Goal: Use online tool/utility: Utilize a website feature to perform a specific function

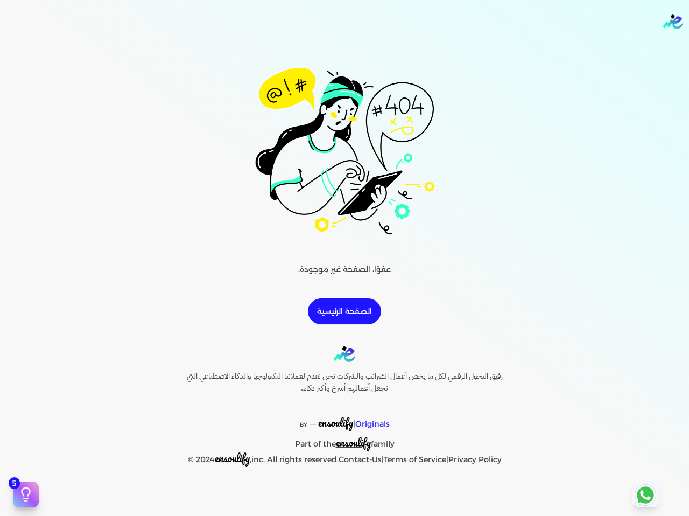
click at [360, 111] on img at bounding box center [344, 146] width 207 height 207
click at [356, 292] on div "عفوًا، الصفحة غير موجودة. الصفحة الرئيسية" at bounding box center [344, 183] width 620 height 281
click at [367, 331] on div "Toggle Navigation الاسعار العمولات مساعدة خدمة العملاء دليل المستخدم تسجيل الدخ…" at bounding box center [344, 258] width 689 height 516
click at [353, 309] on link "الصفحة الرئيسية" at bounding box center [344, 311] width 73 height 26
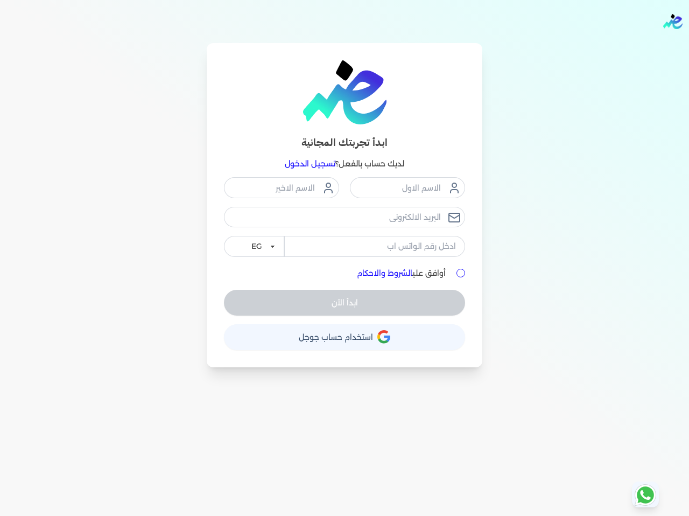
click at [351, 327] on button "حساب استخدام حساب جوجل" at bounding box center [344, 337] width 241 height 26
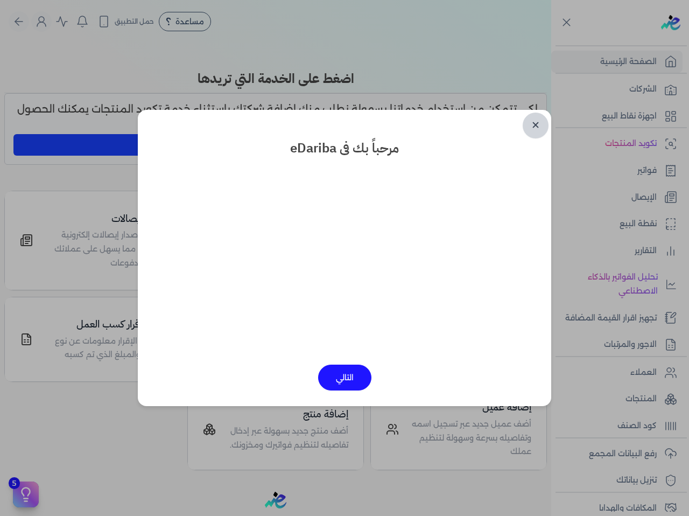
click at [541, 128] on link "✕" at bounding box center [536, 126] width 26 height 26
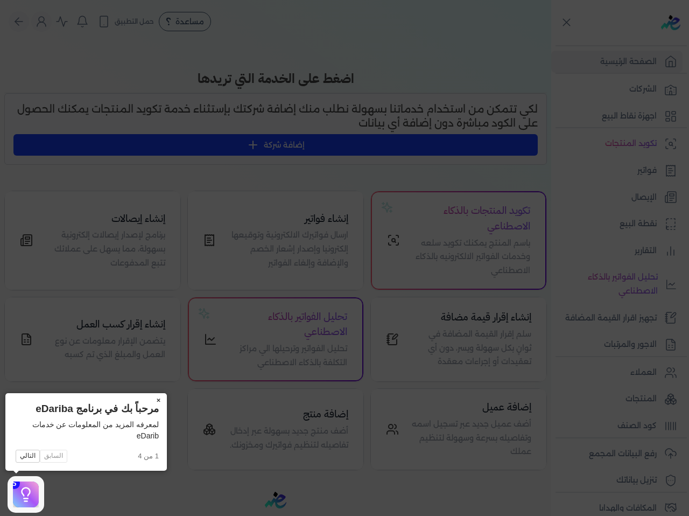
click at [160, 403] on button "×" at bounding box center [158, 400] width 17 height 15
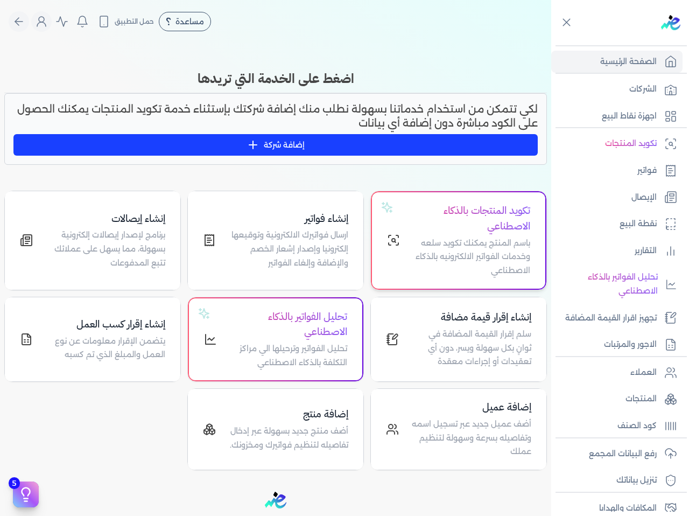
click at [506, 214] on h4 "تكويد المنتجات بالذكاء الاصطناعي" at bounding box center [471, 218] width 117 height 31
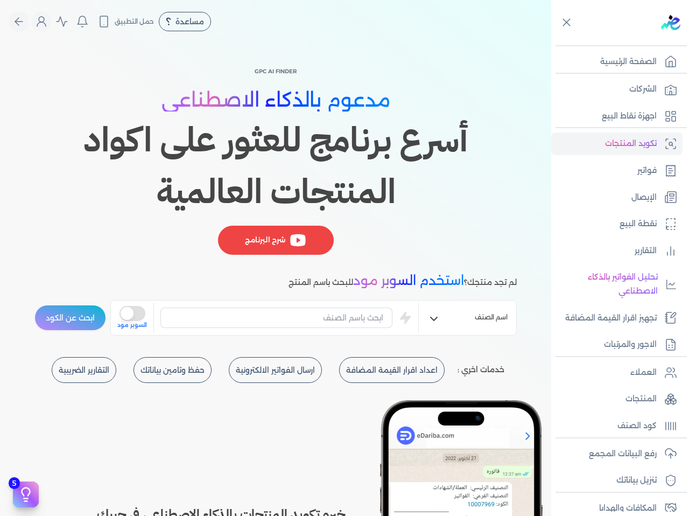
click at [139, 310] on button "is super mode" at bounding box center [133, 313] width 26 height 15
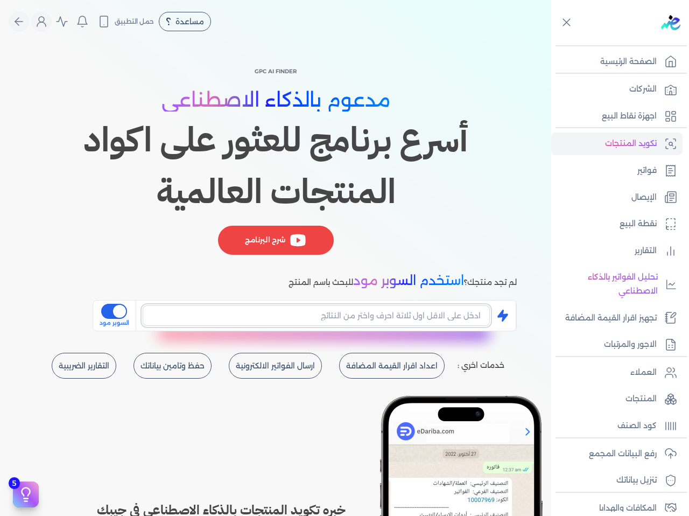
click at [212, 318] on input "text" at bounding box center [316, 315] width 347 height 20
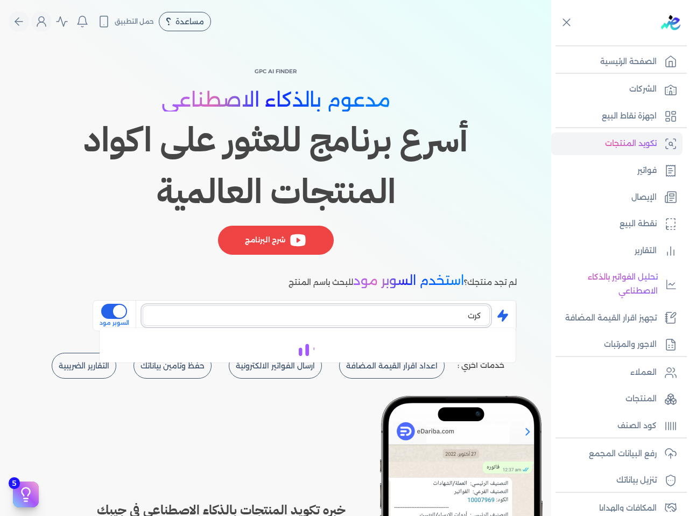
type input "كرت"
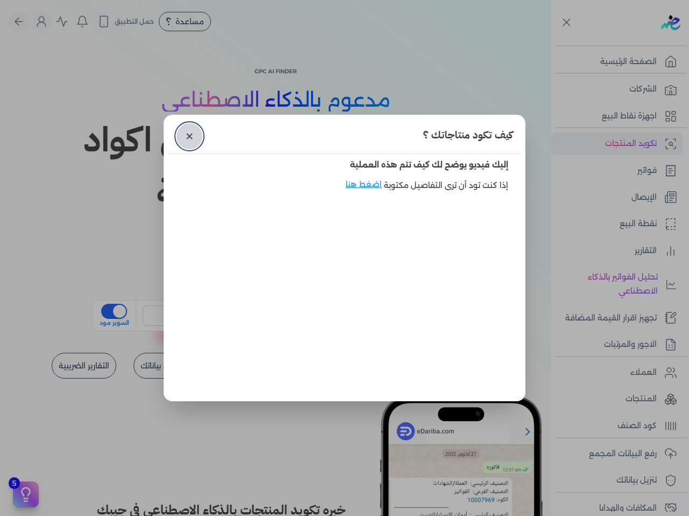
click at [186, 143] on link "✕" at bounding box center [190, 136] width 26 height 26
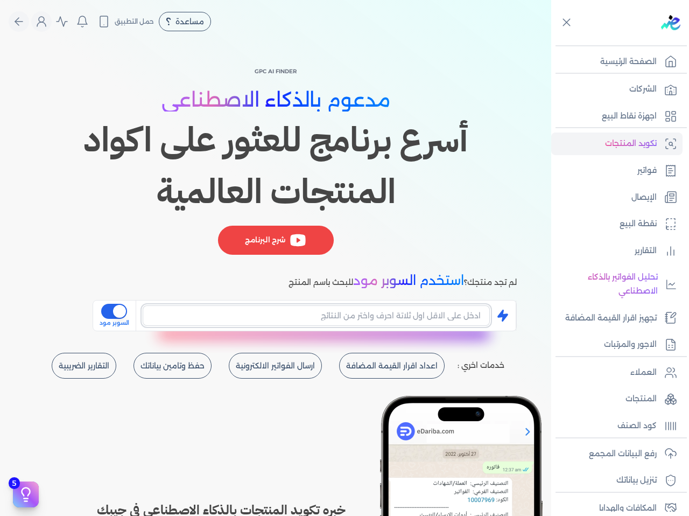
click at [341, 312] on input "text" at bounding box center [316, 315] width 347 height 20
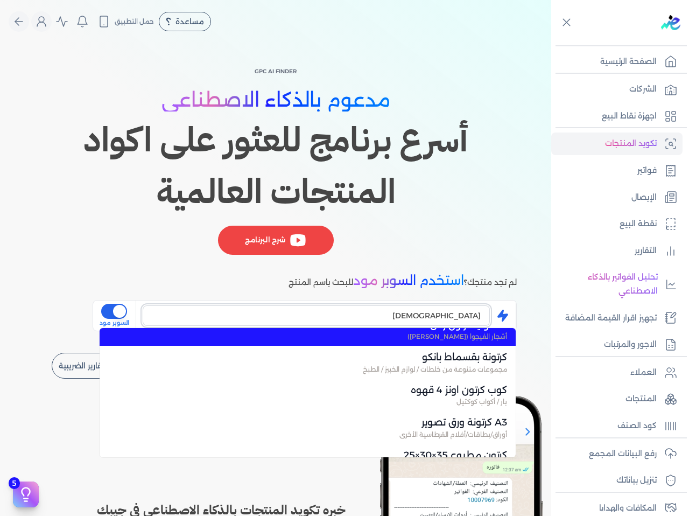
scroll to position [431, 0]
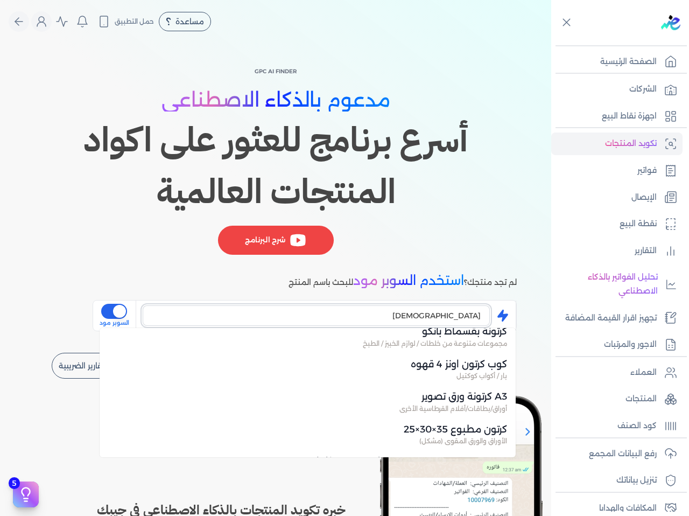
type input "كرتون"
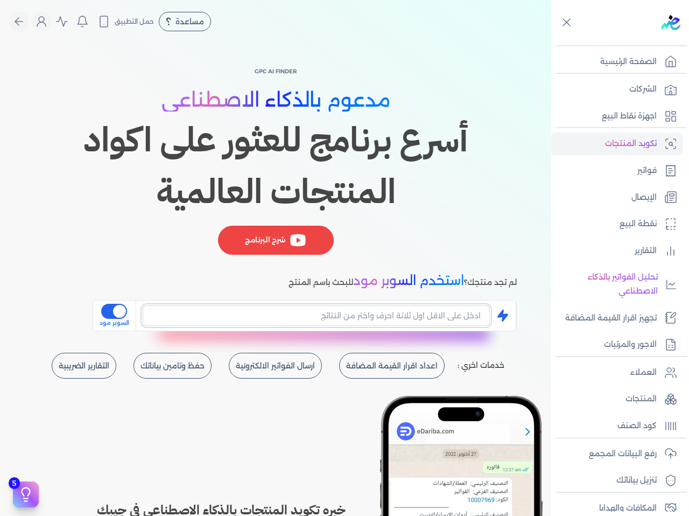
click at [397, 315] on input "text" at bounding box center [316, 315] width 347 height 20
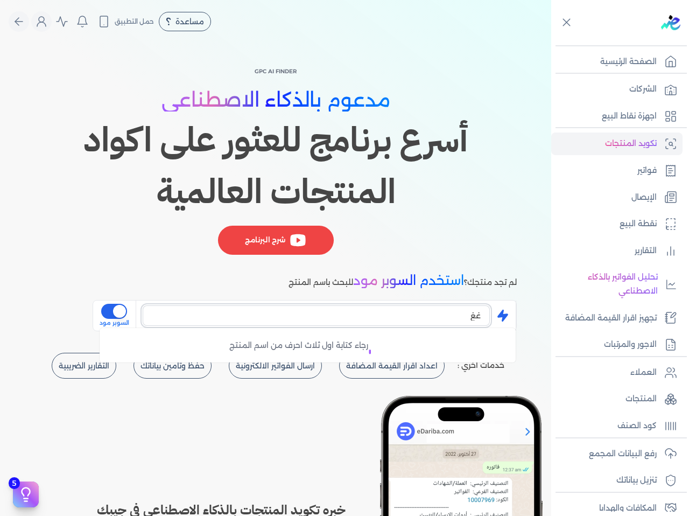
type input "غ"
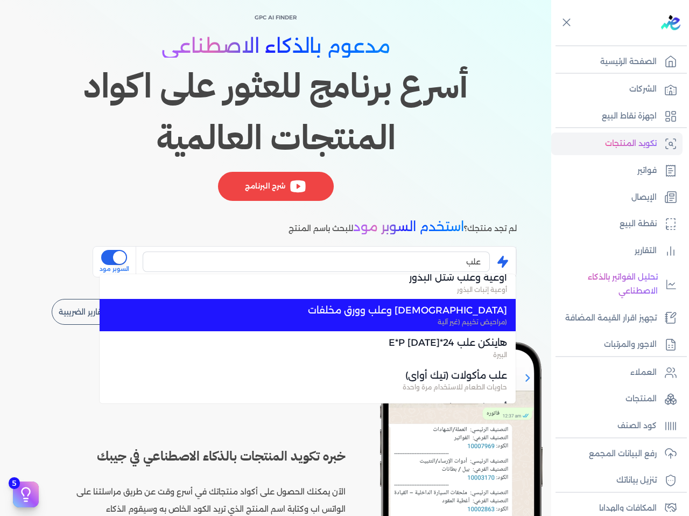
click at [401, 323] on span "(مراحيض تخييم (غير آلية" at bounding box center [314, 322] width 386 height 10
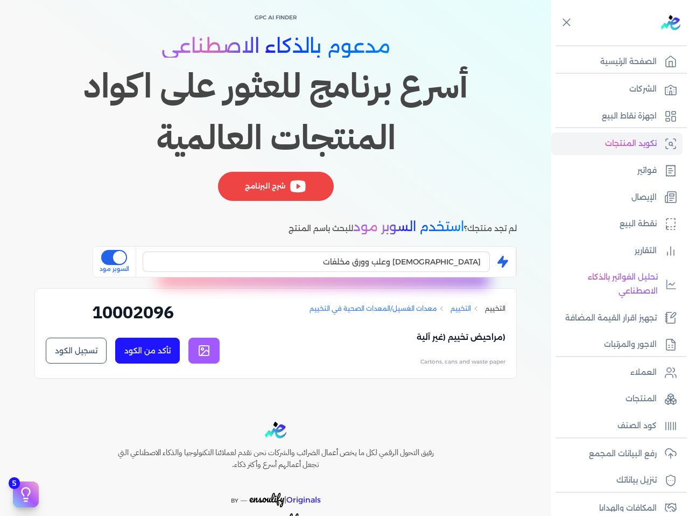
click at [192, 356] on link at bounding box center [203, 351] width 31 height 26
drag, startPoint x: 374, startPoint y: 262, endPoint x: 439, endPoint y: 265, distance: 65.2
click at [439, 265] on input "كرتون وعلب وورق مخلفات" at bounding box center [316, 261] width 347 height 20
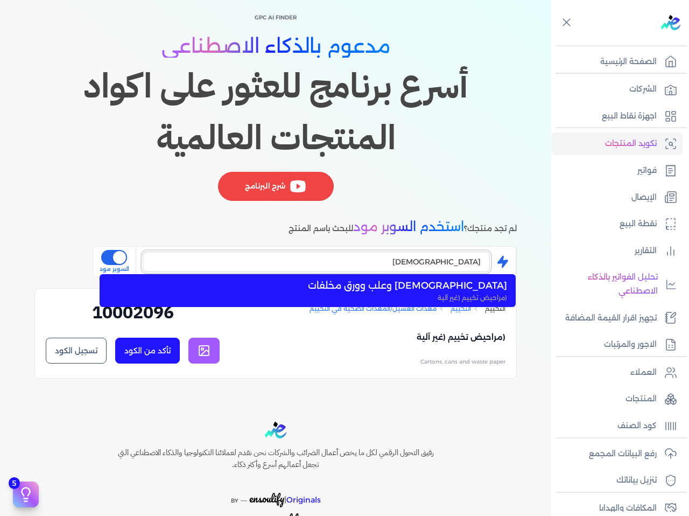
click at [380, 261] on input "كرتون" at bounding box center [316, 261] width 347 height 20
click at [410, 206] on div "GPC AI Finder مدعوم بالذكاء الاصطناعي أسرع برنامج للعثور على اكواد المنتجات الع…" at bounding box center [275, 110] width 482 height 198
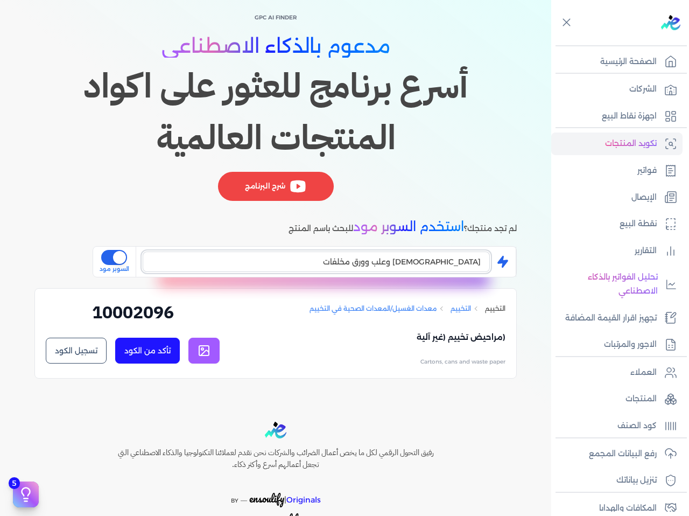
click at [409, 256] on input "كرتون وعلب وورق مخلفات" at bounding box center [316, 261] width 347 height 20
drag, startPoint x: 410, startPoint y: 267, endPoint x: 506, endPoint y: 269, distance: 95.3
click at [506, 269] on div "كرتون وعلب وورق مخلفات is super mode السوبر مود" at bounding box center [308, 262] width 416 height 30
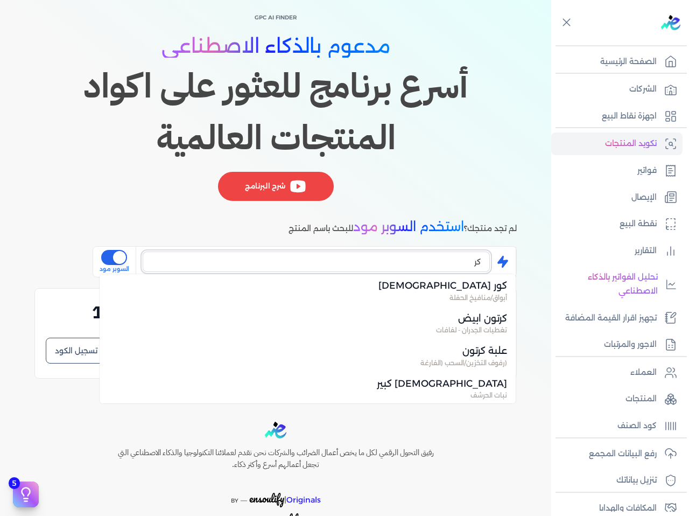
scroll to position [456, 0]
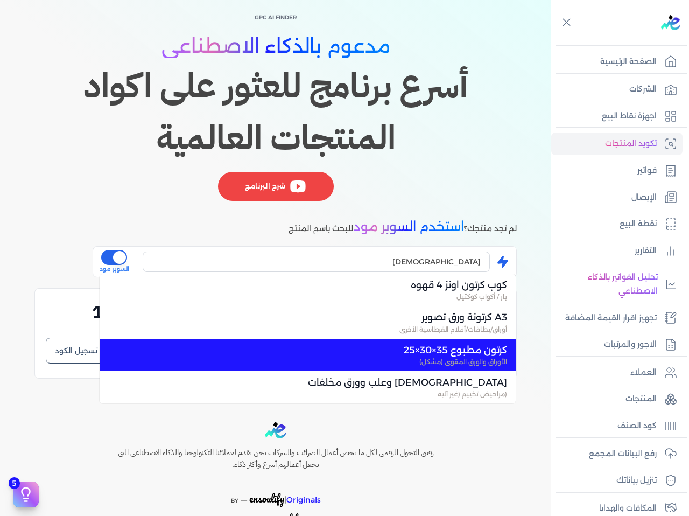
click at [479, 365] on span "الأوراق والورق المقوى (مشكل)" at bounding box center [314, 362] width 386 height 10
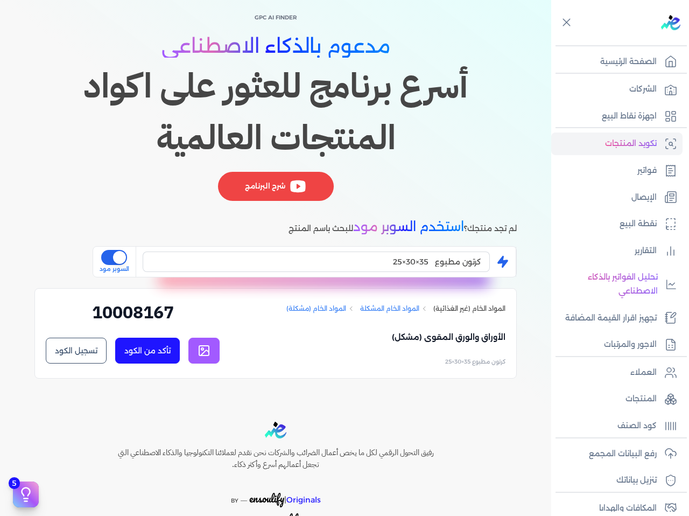
click at [215, 348] on link at bounding box center [203, 351] width 31 height 26
click at [360, 257] on input "كرتون مطبوع 35×30×25" at bounding box center [316, 261] width 347 height 20
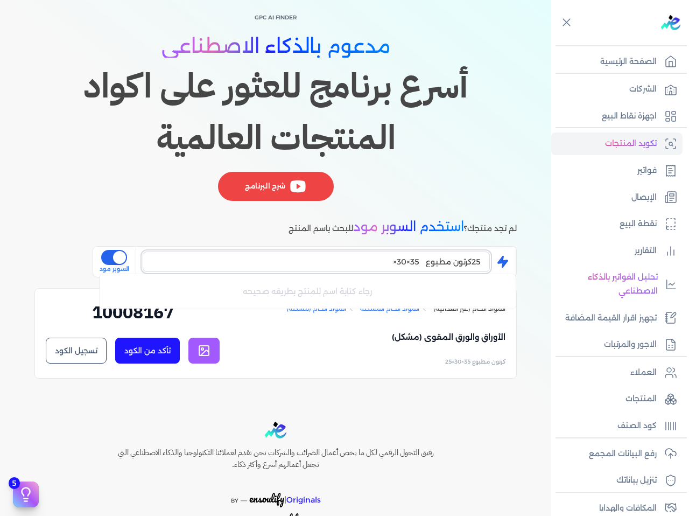
click at [403, 261] on input "25كرتون مطبوع 35×30×" at bounding box center [316, 261] width 347 height 20
click at [404, 262] on input "25كرتون مطبوع 35×30×" at bounding box center [316, 261] width 347 height 20
click at [404, 261] on input "25كرتون مطبوع 35×30×" at bounding box center [316, 261] width 347 height 20
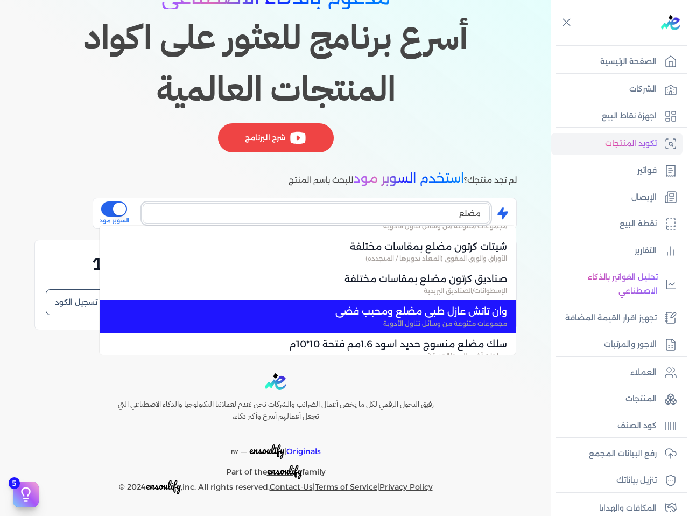
scroll to position [782, 0]
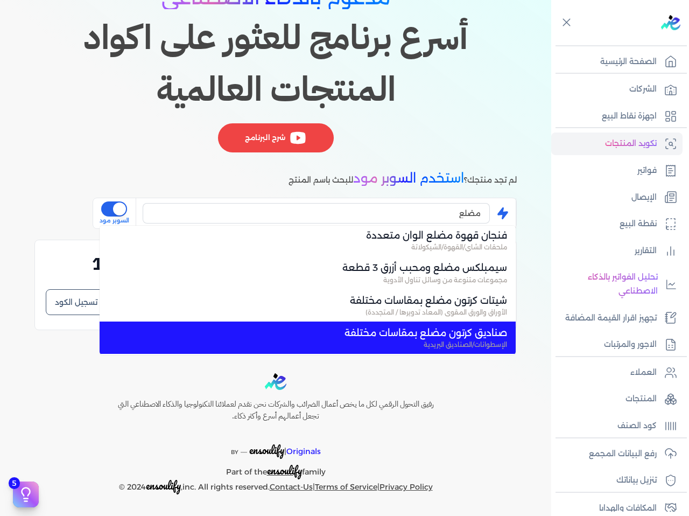
click at [411, 329] on span "صناديق كرتون مضلع بمقاسات مختلفة" at bounding box center [314, 333] width 386 height 14
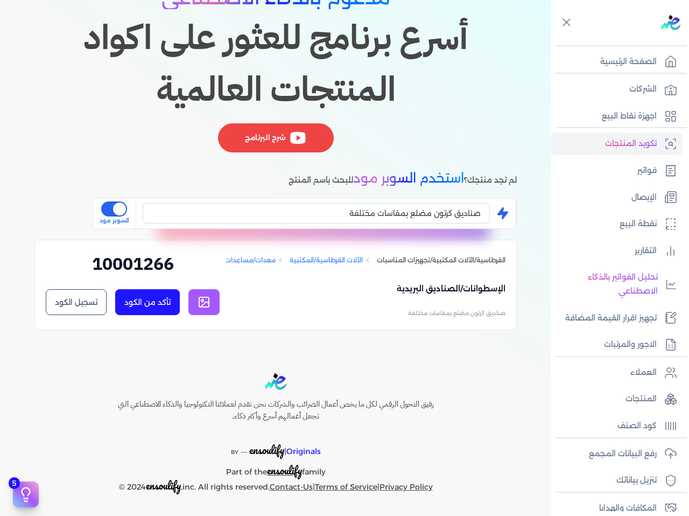
click at [216, 307] on link at bounding box center [203, 302] width 31 height 26
click at [320, 215] on input "صناديق كرتون مضلع بمقاسات مختلفة" at bounding box center [316, 213] width 347 height 20
click at [321, 215] on input "صناديق كرتون مضلع بمقاسات مختلفة" at bounding box center [316, 213] width 347 height 20
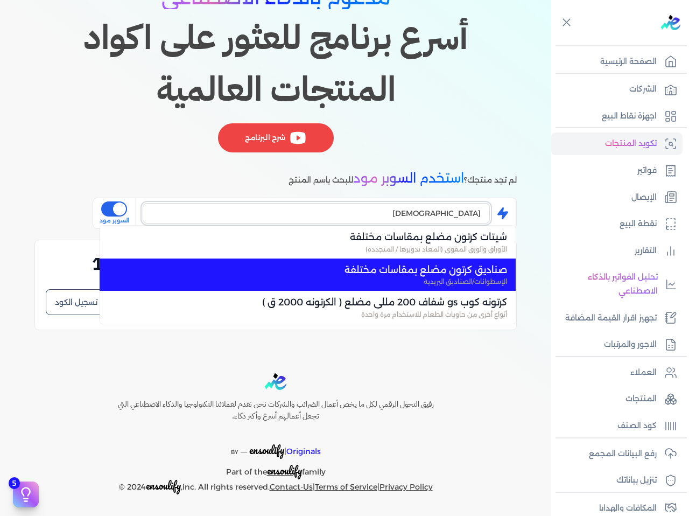
scroll to position [110, 0]
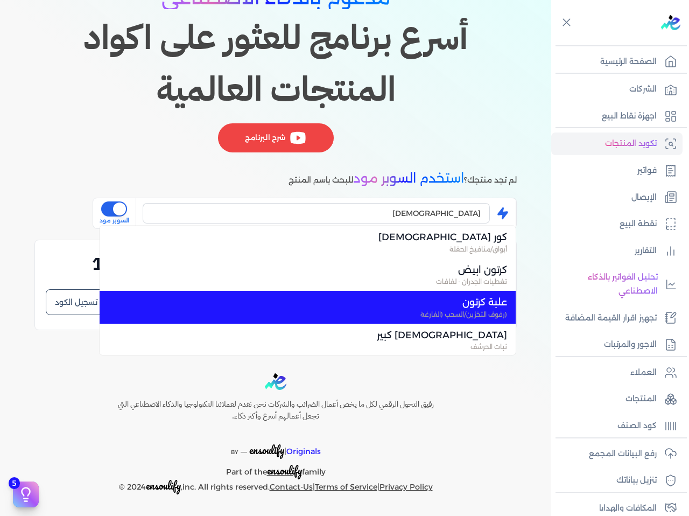
click at [384, 296] on span "علبة كرتون" at bounding box center [314, 302] width 386 height 14
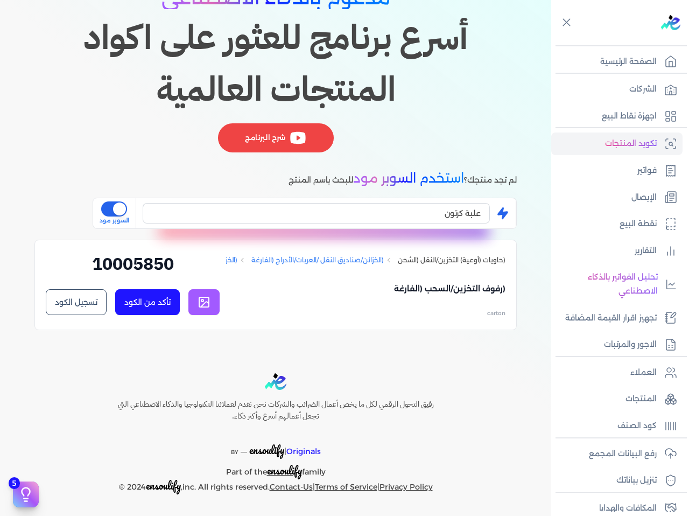
click at [198, 299] on link at bounding box center [203, 302] width 31 height 26
drag, startPoint x: 419, startPoint y: 212, endPoint x: 504, endPoint y: 221, distance: 85.6
click at [504, 221] on div "علبة كرتون is super mode السوبر مود" at bounding box center [305, 213] width 424 height 31
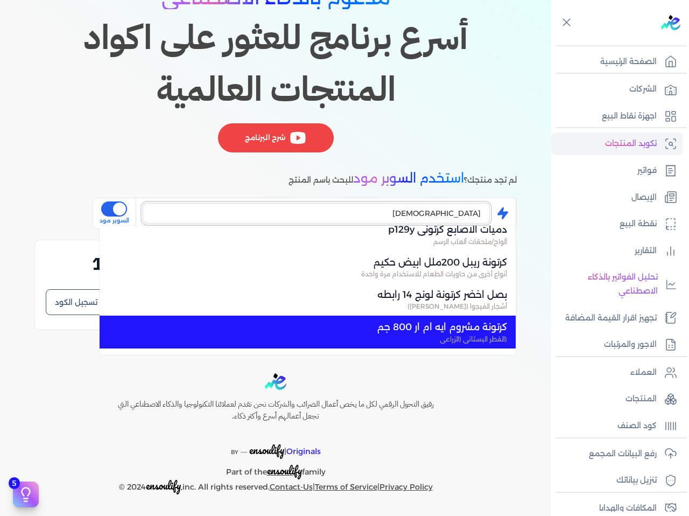
scroll to position [646, 0]
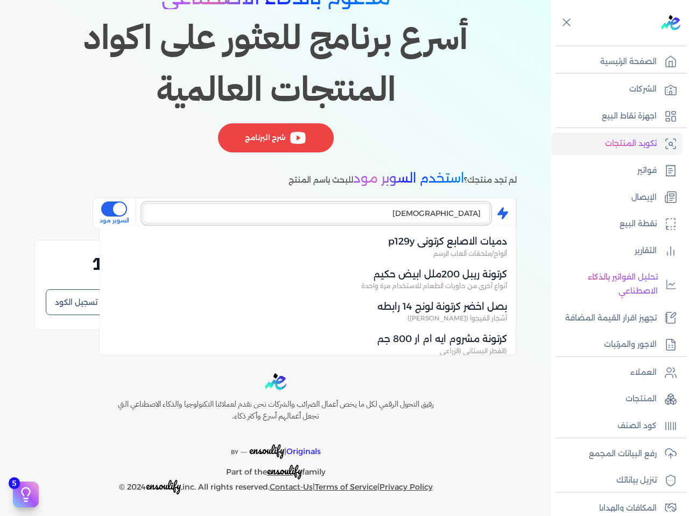
click at [383, 203] on input "كرتون" at bounding box center [316, 213] width 347 height 20
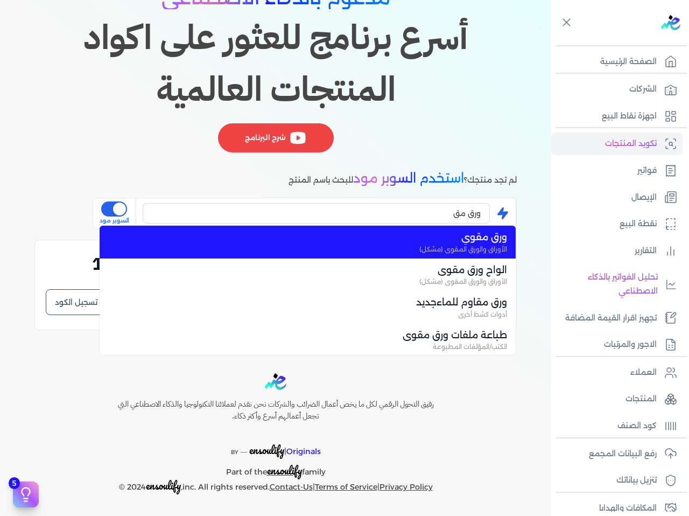
click at [385, 230] on span "ورق مقوي" at bounding box center [314, 237] width 386 height 14
type input "ورق مقوي"
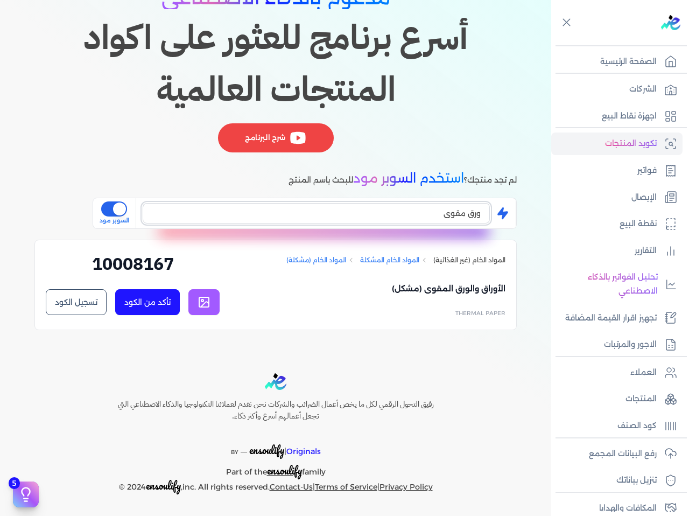
scroll to position [102, 0]
click at [208, 303] on icon at bounding box center [204, 302] width 13 height 13
click at [157, 267] on h2 "10008167" at bounding box center [133, 268] width 174 height 34
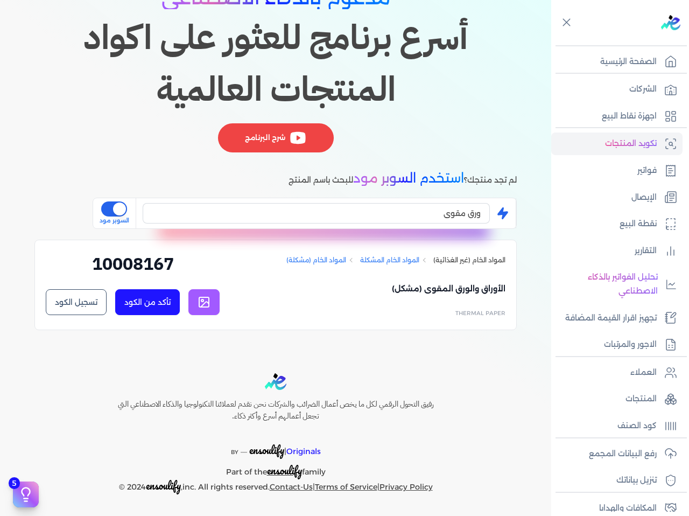
copy div "10008167 تأكد من الكود تسجيل الكود ✕"
